Goal: Information Seeking & Learning: Find specific page/section

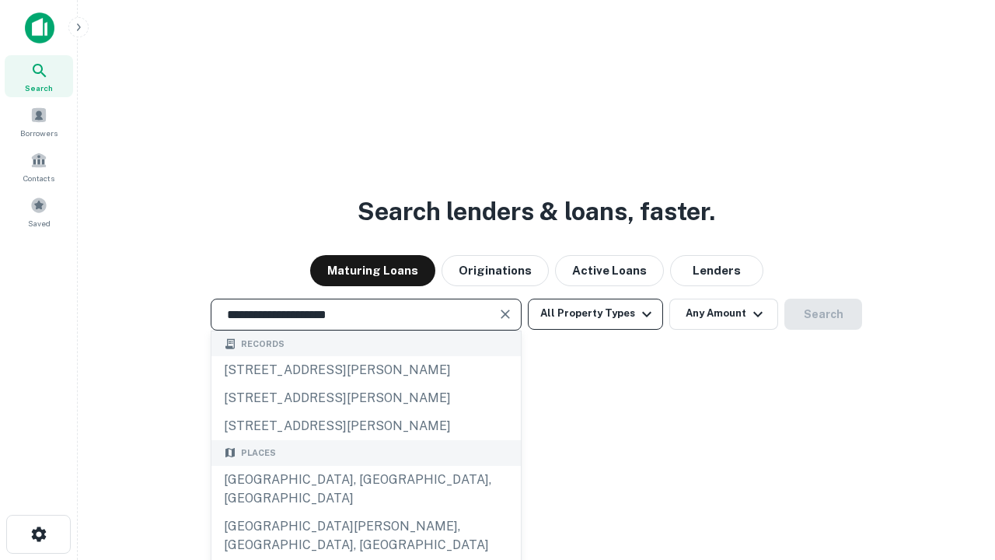
click at [365, 512] on div "[GEOGRAPHIC_DATA], [GEOGRAPHIC_DATA], [GEOGRAPHIC_DATA]" at bounding box center [365, 489] width 309 height 47
click at [595, 313] on button "All Property Types" at bounding box center [595, 313] width 135 height 31
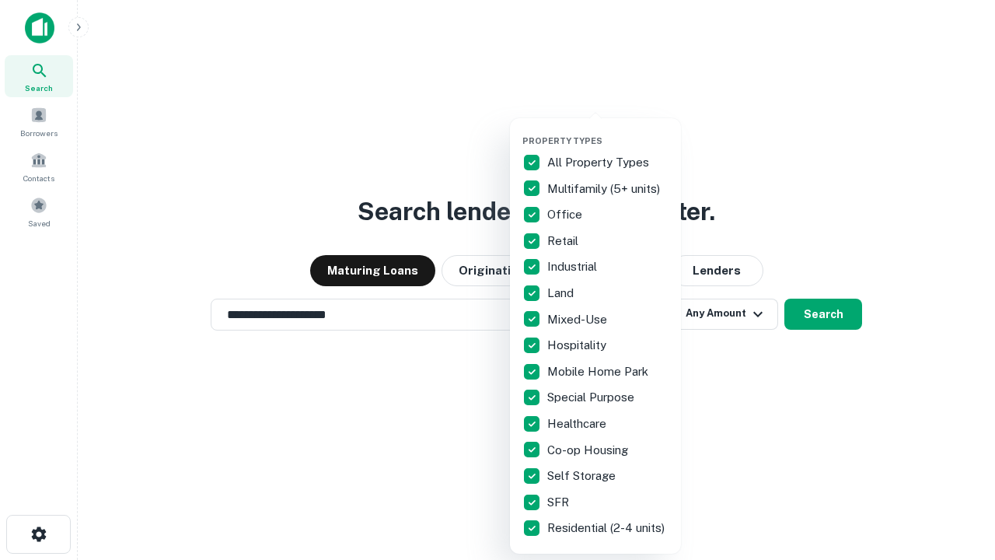
type input "**********"
click at [608, 131] on button "button" at bounding box center [607, 131] width 171 height 1
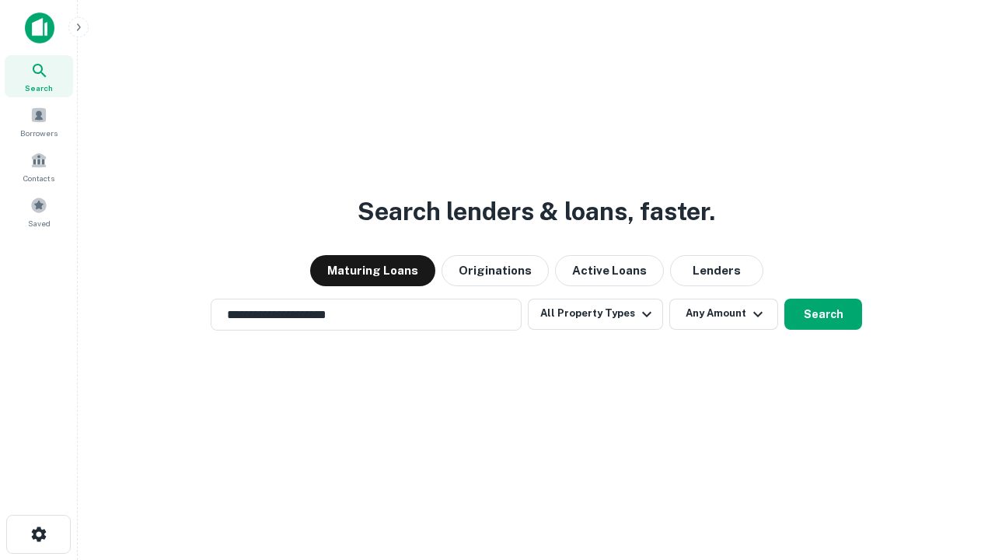
scroll to position [24, 0]
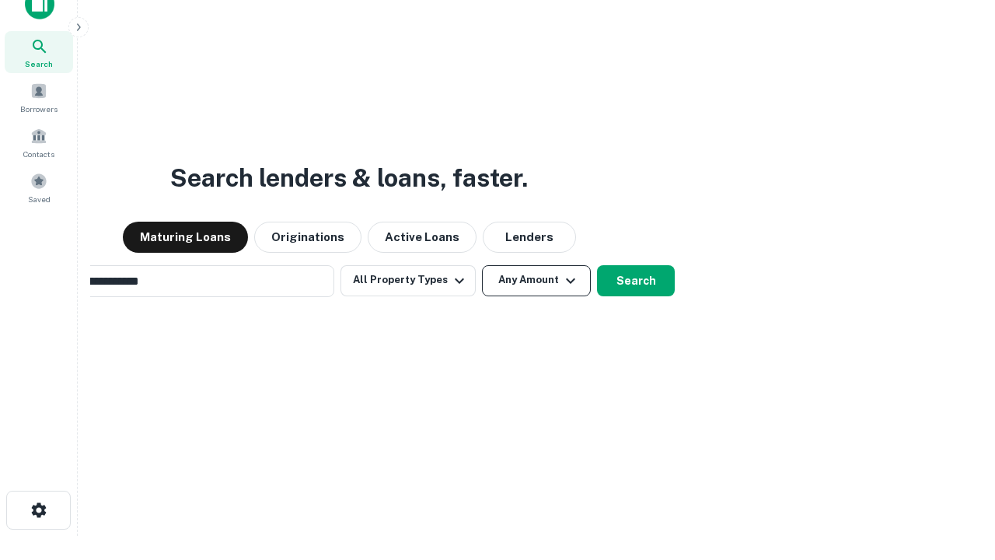
click at [482, 265] on button "Any Amount" at bounding box center [536, 280] width 109 height 31
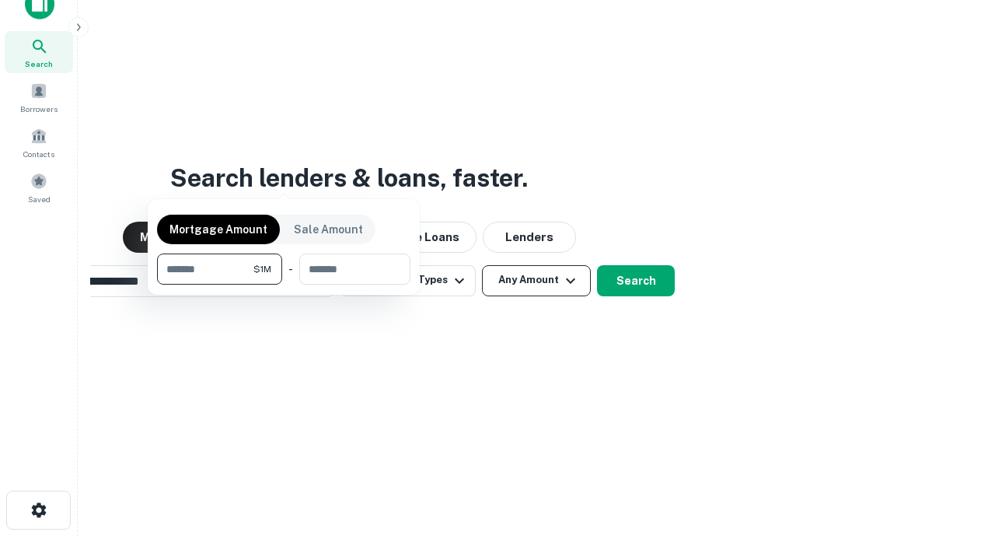
scroll to position [25, 0]
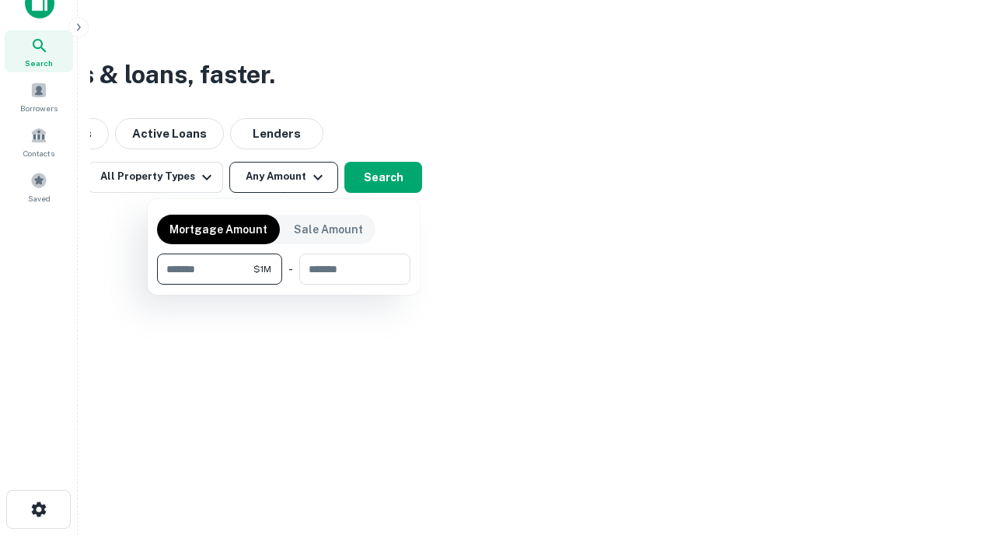
type input "*******"
click at [284, 284] on button "button" at bounding box center [283, 284] width 253 height 1
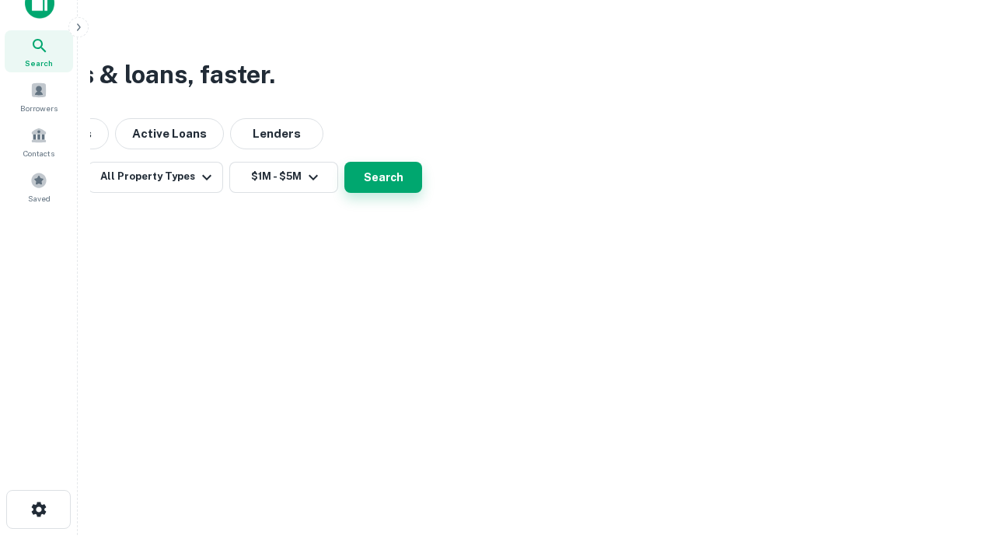
click at [422, 193] on button "Search" at bounding box center [383, 177] width 78 height 31
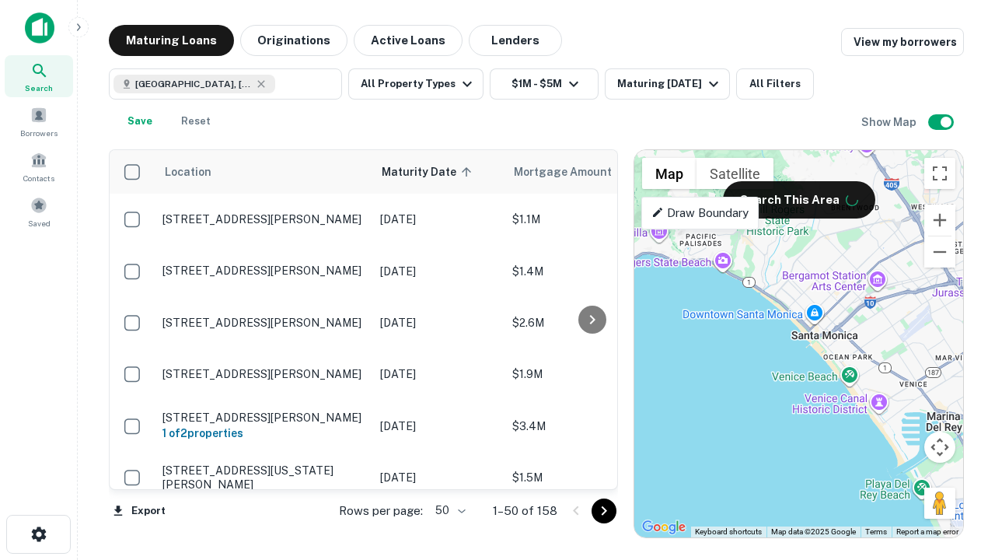
click at [448, 510] on body "Search Borrowers Contacts Saved Maturing Loans Originations Active Loans Lender…" at bounding box center [497, 280] width 995 height 560
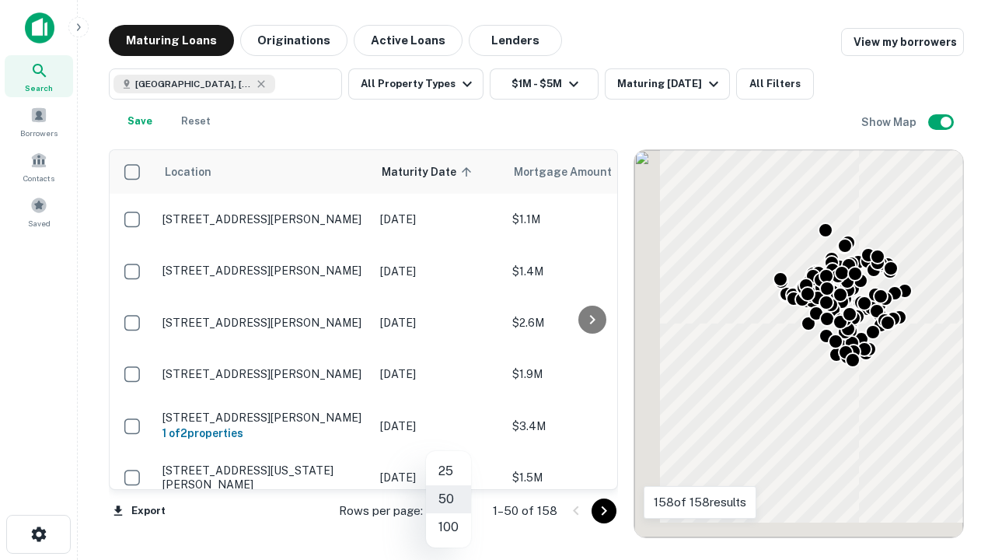
click at [448, 471] on li "25" at bounding box center [448, 471] width 45 height 28
